Goal: Transaction & Acquisition: Purchase product/service

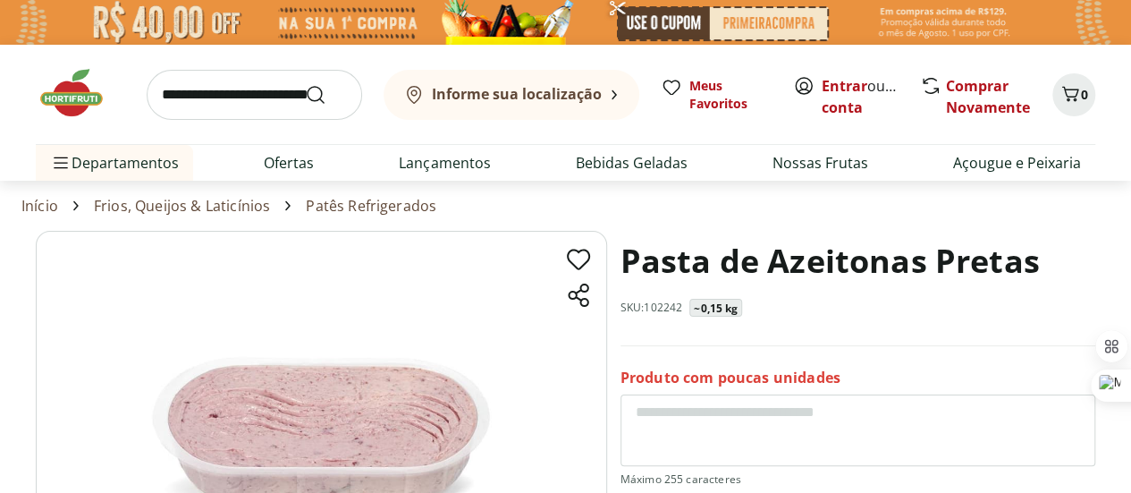
click at [223, 206] on link "Frios, Queijos & Laticínios" at bounding box center [182, 206] width 176 height 16
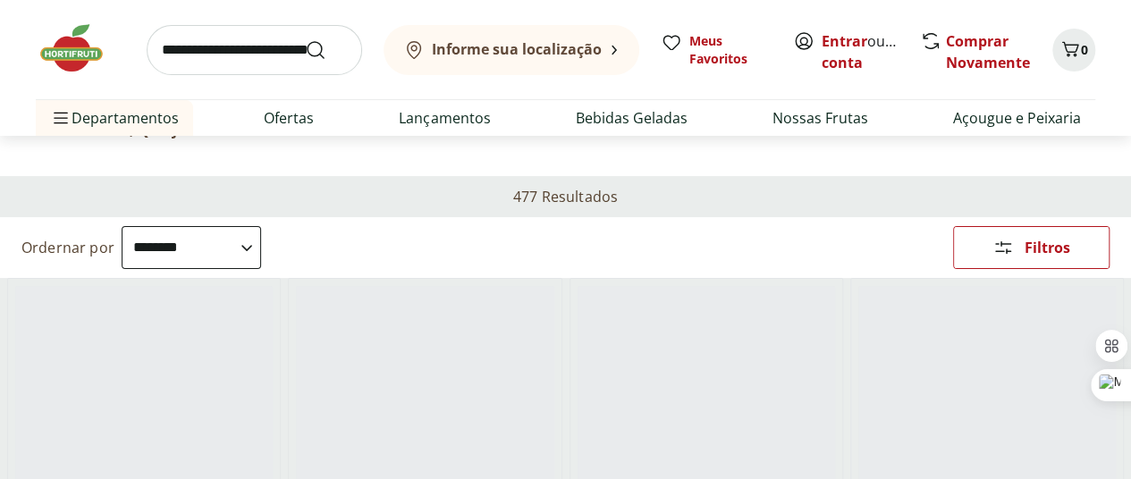
scroll to position [179, 0]
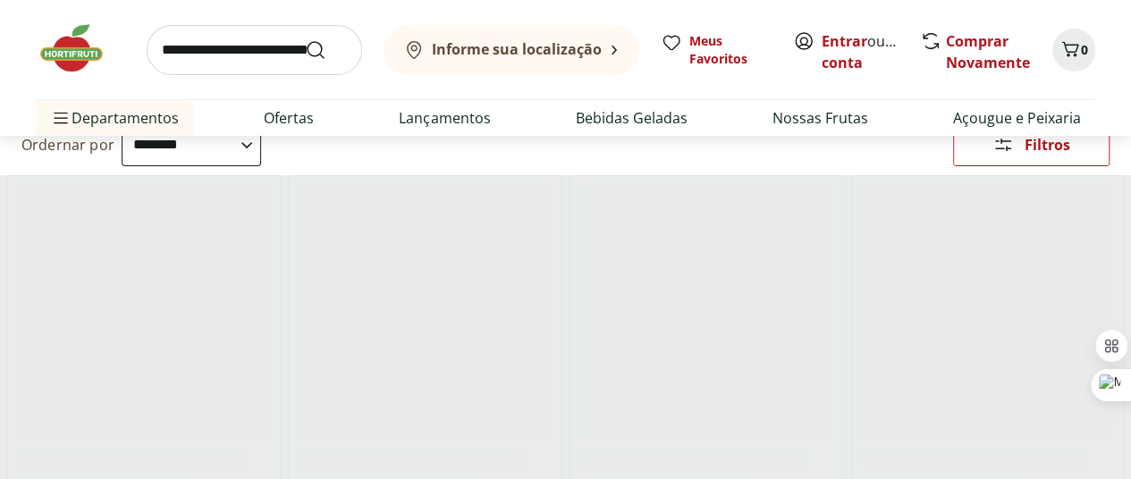
click at [0, 0] on icon at bounding box center [0, 0] width 0 height 0
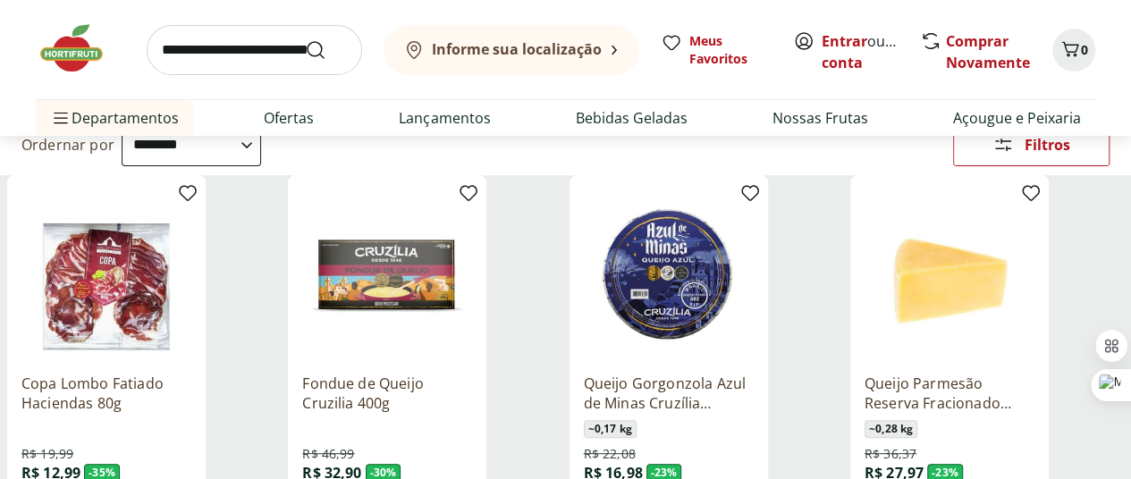
click at [0, 0] on label "Patês Refrigerados 31" at bounding box center [0, 0] width 0 height 0
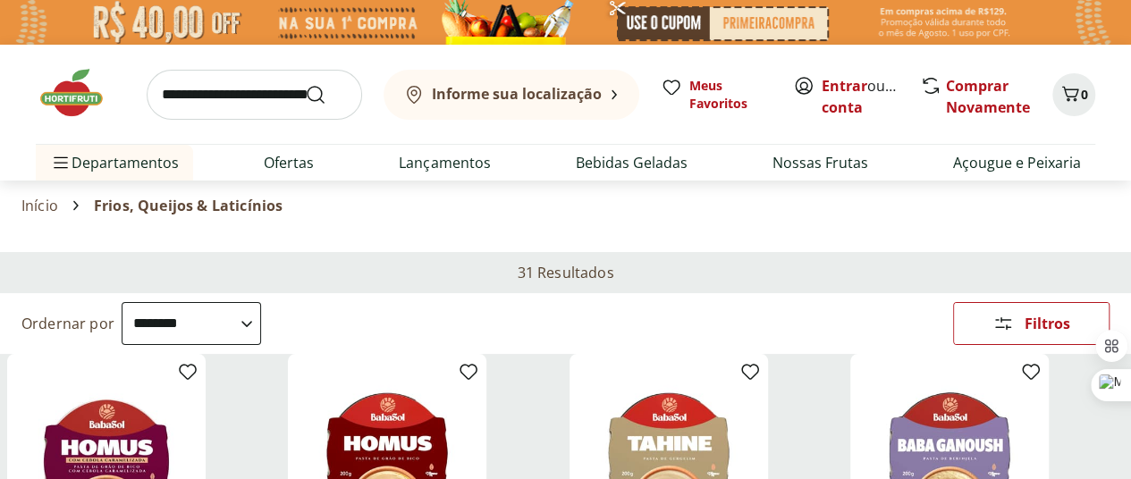
click at [261, 302] on select "**********" at bounding box center [191, 323] width 139 height 43
select select "*********"
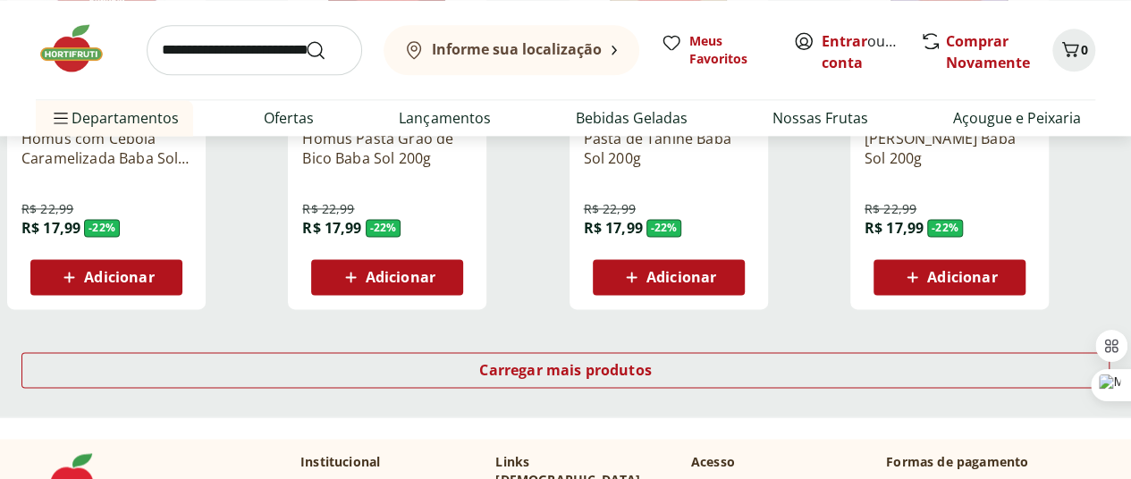
scroll to position [1251, 0]
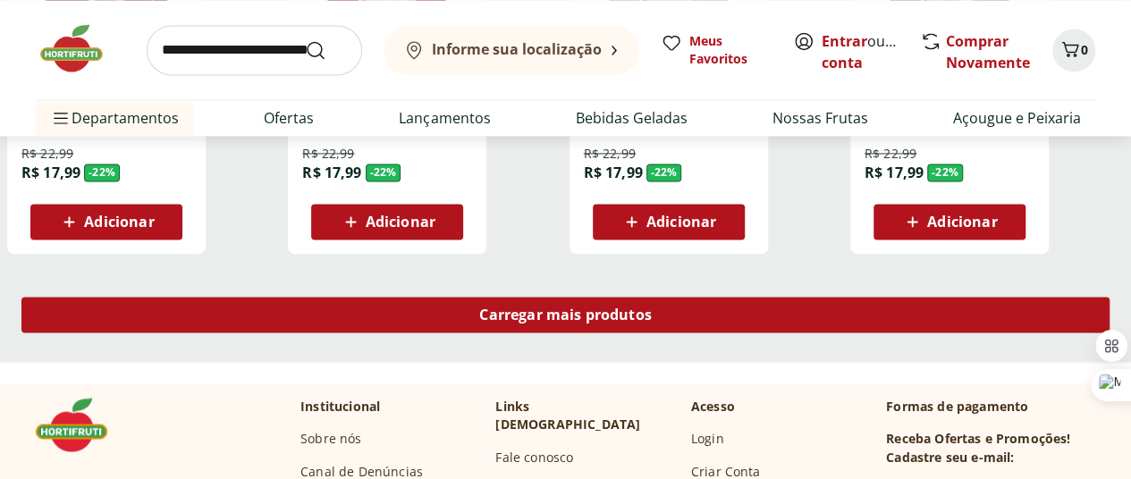
click at [652, 307] on span "Carregar mais produtos" at bounding box center [565, 314] width 173 height 14
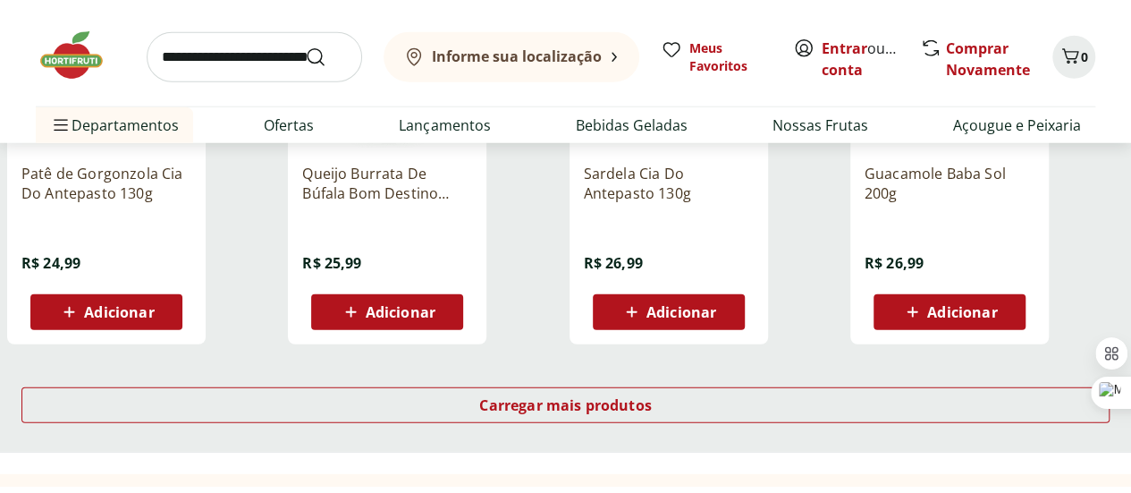
scroll to position [2503, 0]
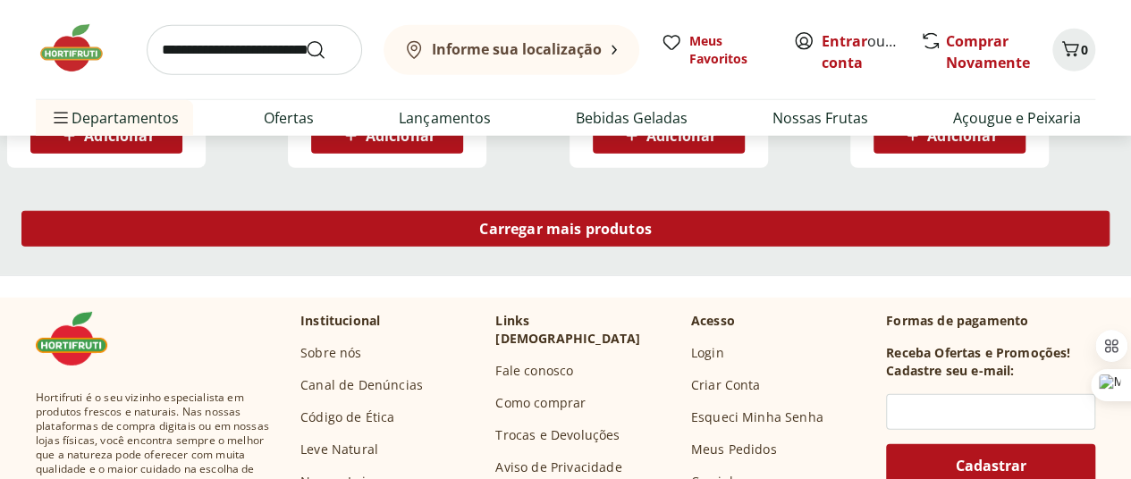
click at [652, 222] on span "Carregar mais produtos" at bounding box center [565, 229] width 173 height 14
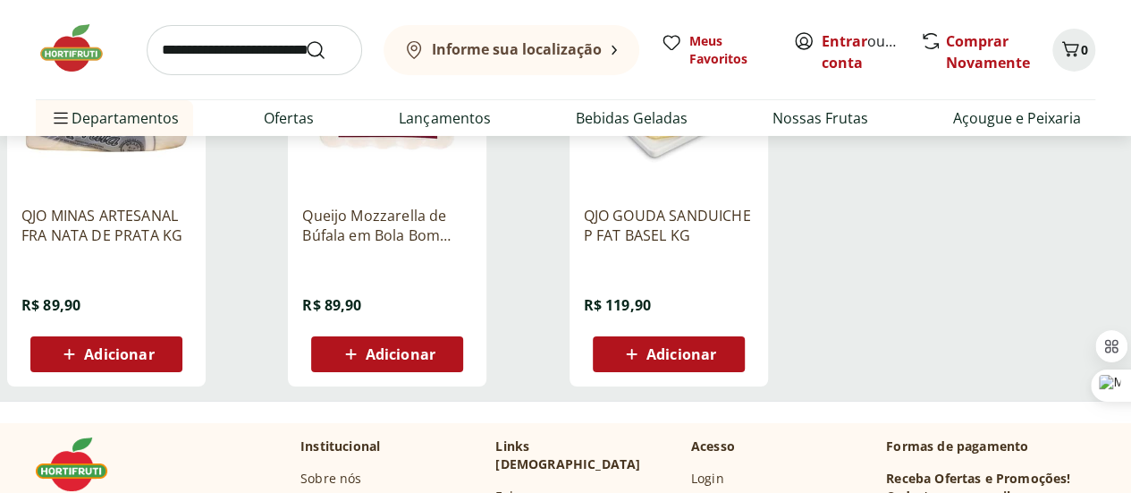
scroll to position [3218, 0]
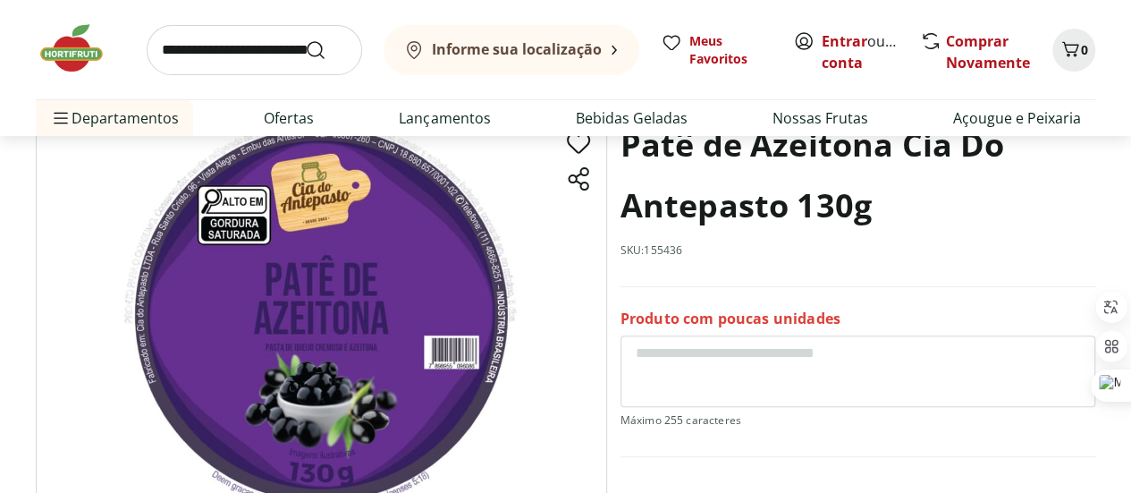
scroll to position [89, 0]
